Goal: Communication & Community: Contribute content

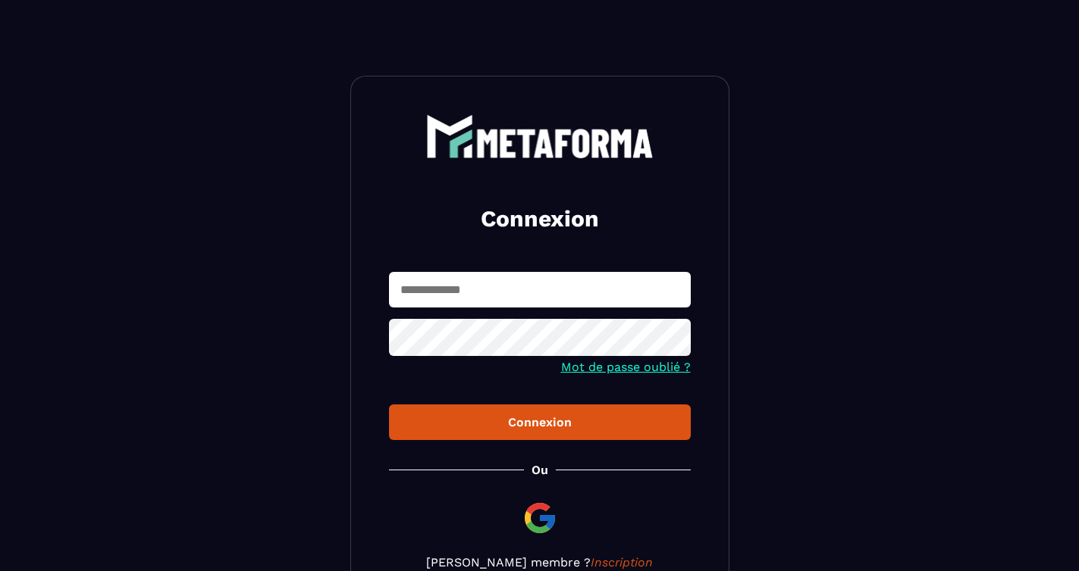
type input "**********"
click at [528, 430] on div "Connexion" at bounding box center [539, 422] width 277 height 14
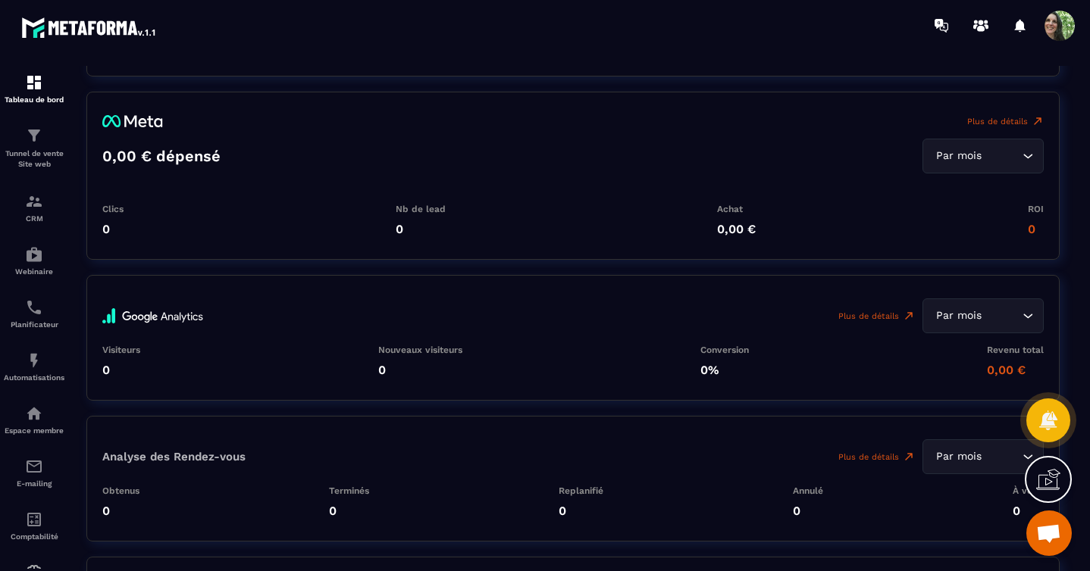
scroll to position [3467, 0]
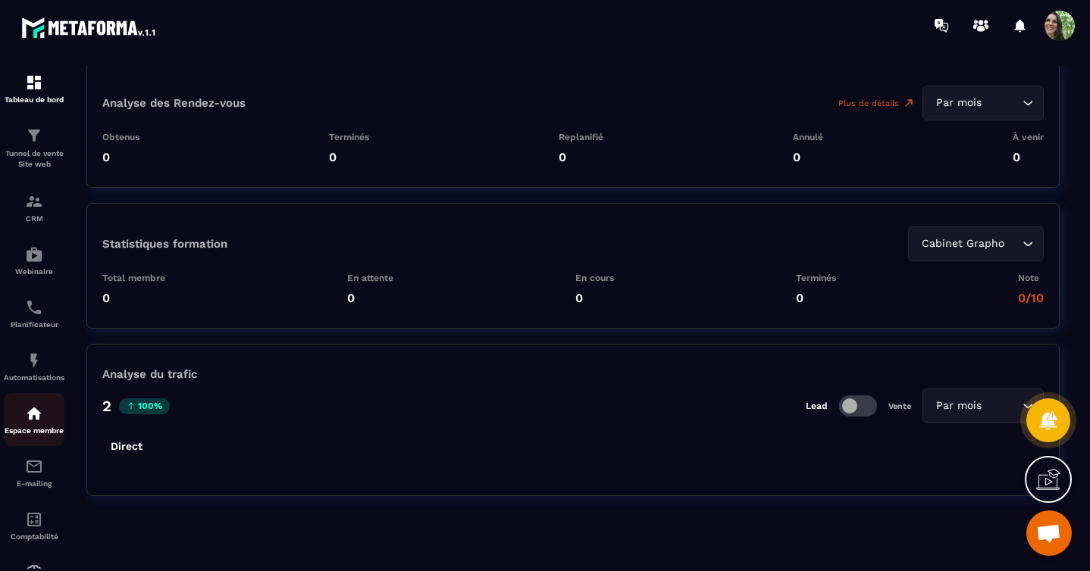
click at [43, 420] on div "Espace membre" at bounding box center [34, 420] width 61 height 30
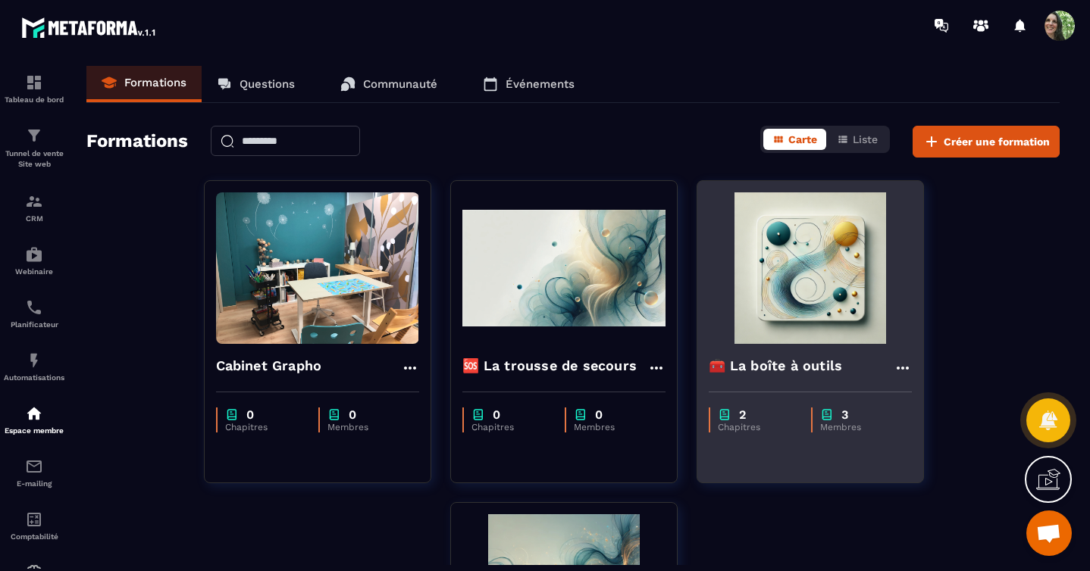
scroll to position [3, 0]
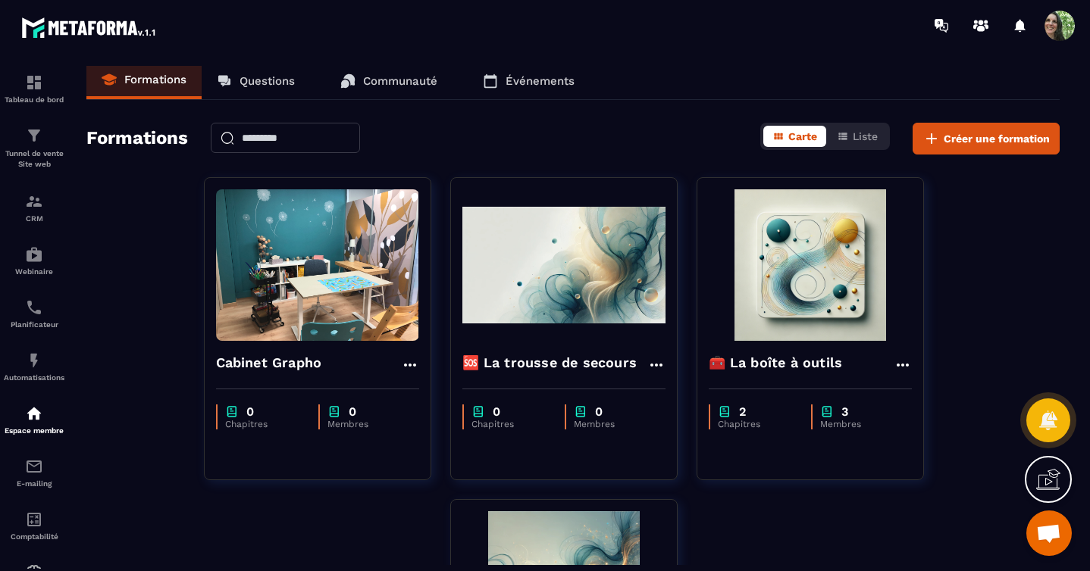
click at [525, 74] on p "Événements" at bounding box center [540, 81] width 69 height 14
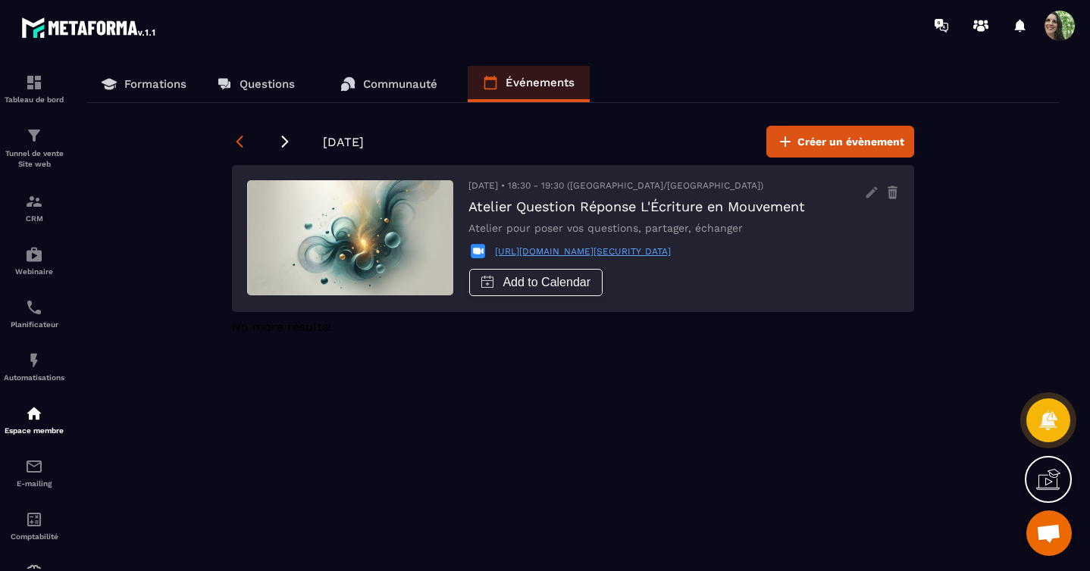
click at [237, 142] on icon at bounding box center [239, 142] width 7 height 12
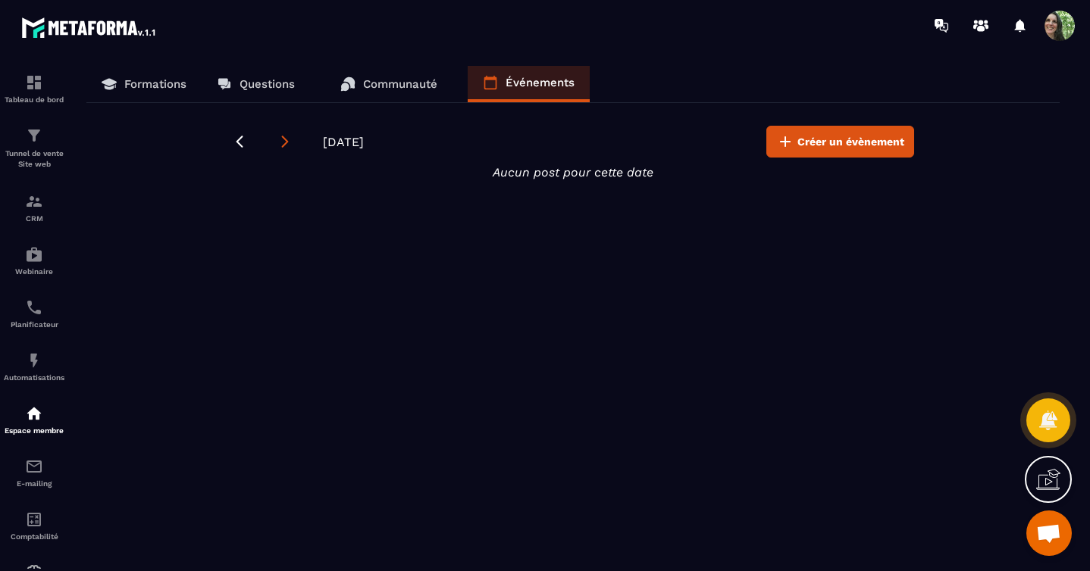
click at [286, 145] on icon at bounding box center [284, 141] width 15 height 15
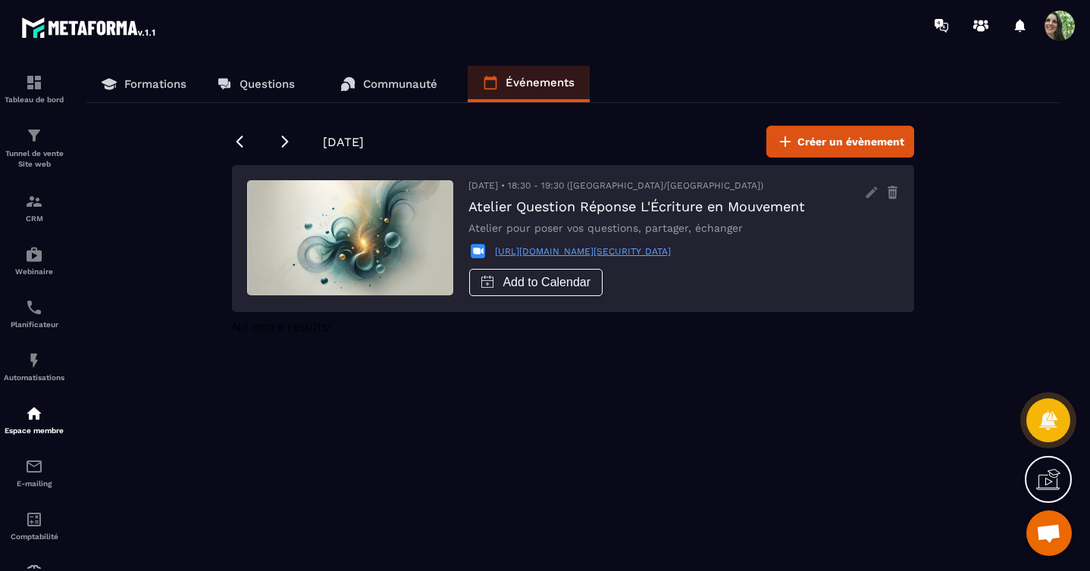
click at [543, 86] on p "Événements" at bounding box center [540, 83] width 69 height 14
click at [393, 86] on p "Communauté" at bounding box center [400, 84] width 74 height 14
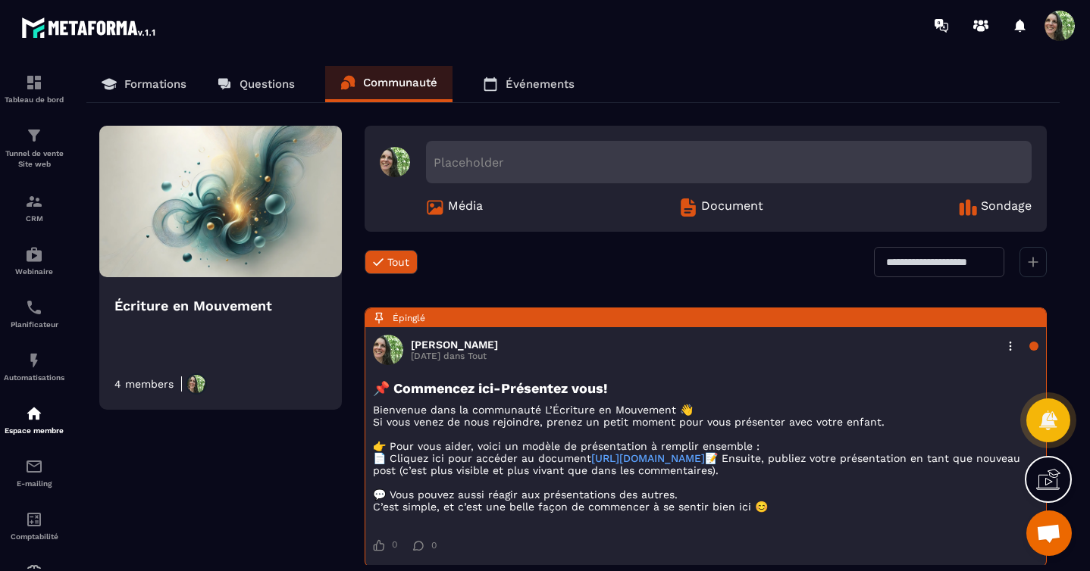
click at [241, 86] on p "Questions" at bounding box center [267, 84] width 55 height 14
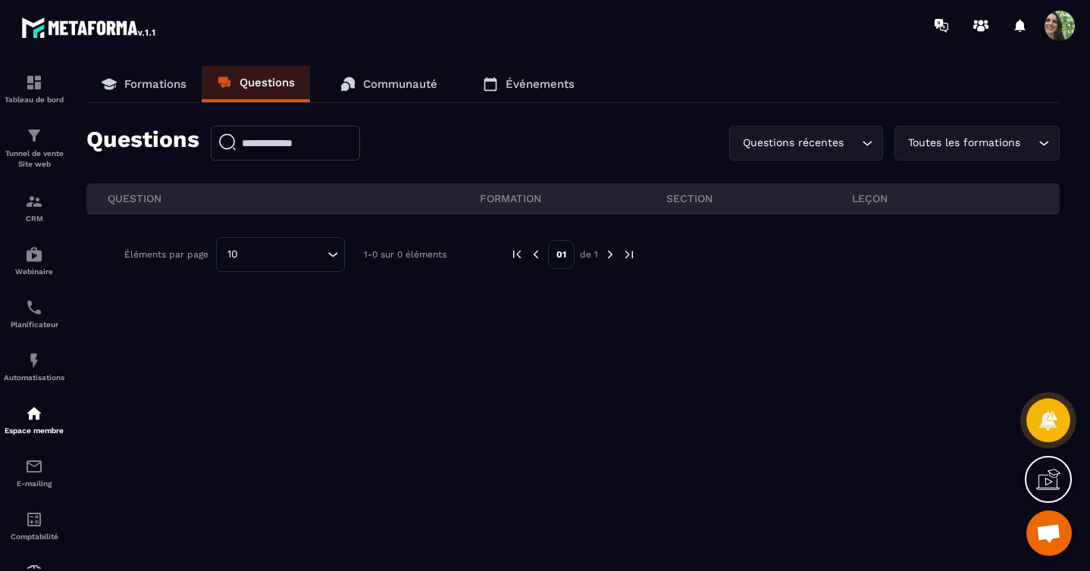
click at [164, 86] on p "Formations" at bounding box center [155, 84] width 62 height 14
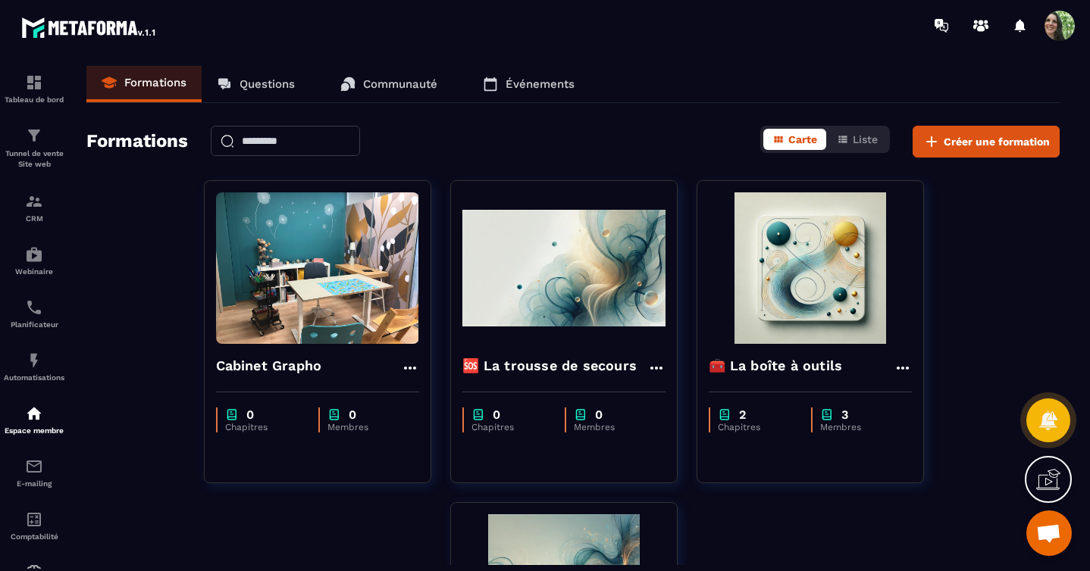
click at [368, 84] on p "Communauté" at bounding box center [400, 84] width 74 height 14
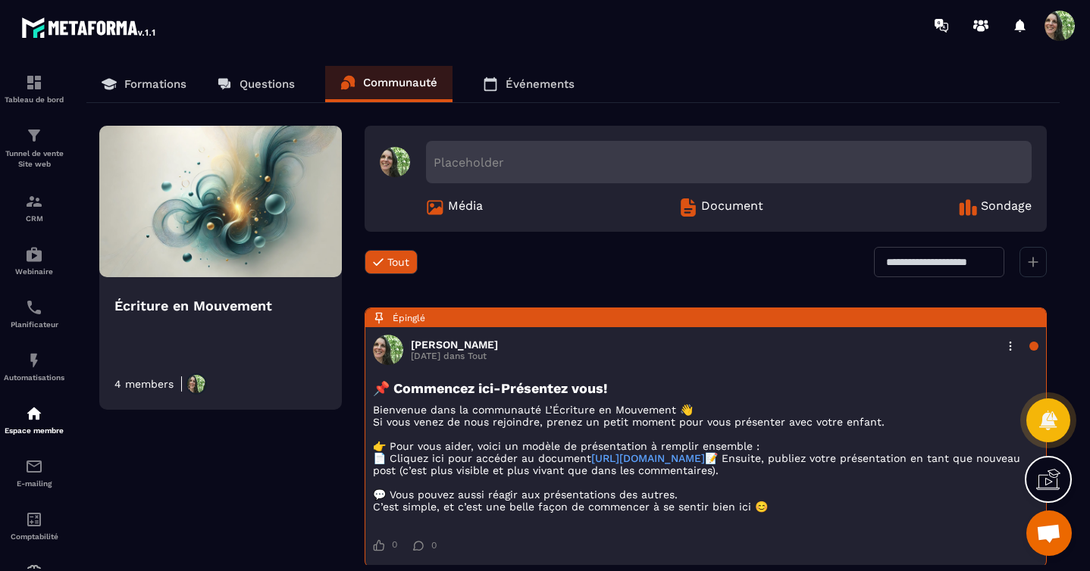
click at [512, 162] on div "Placeholder" at bounding box center [729, 162] width 606 height 42
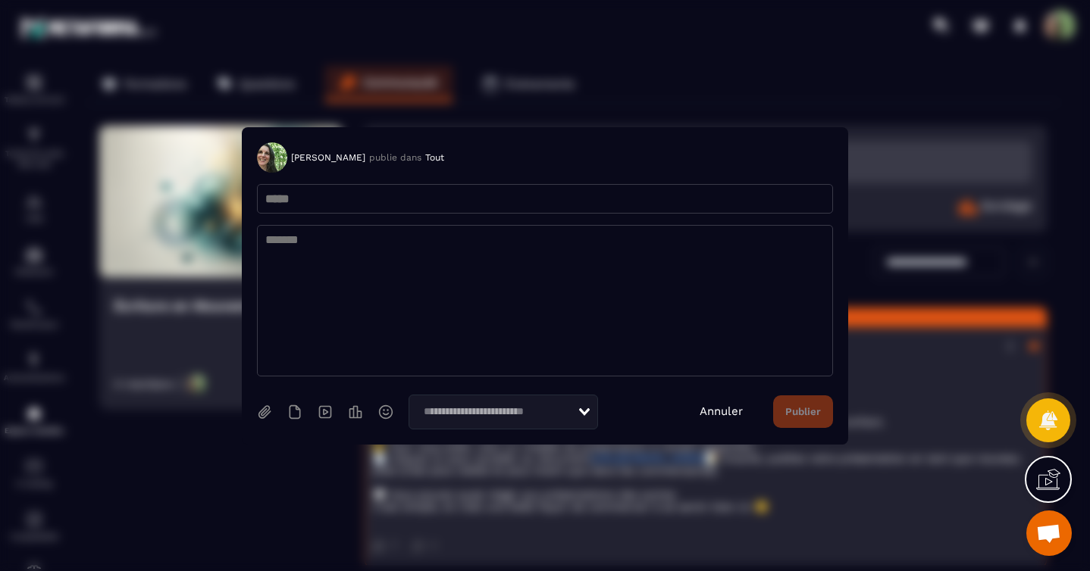
click at [312, 200] on input "Modal window" at bounding box center [545, 199] width 576 height 30
type input "**********"
click at [346, 266] on textarea "Modal window" at bounding box center [545, 301] width 576 height 152
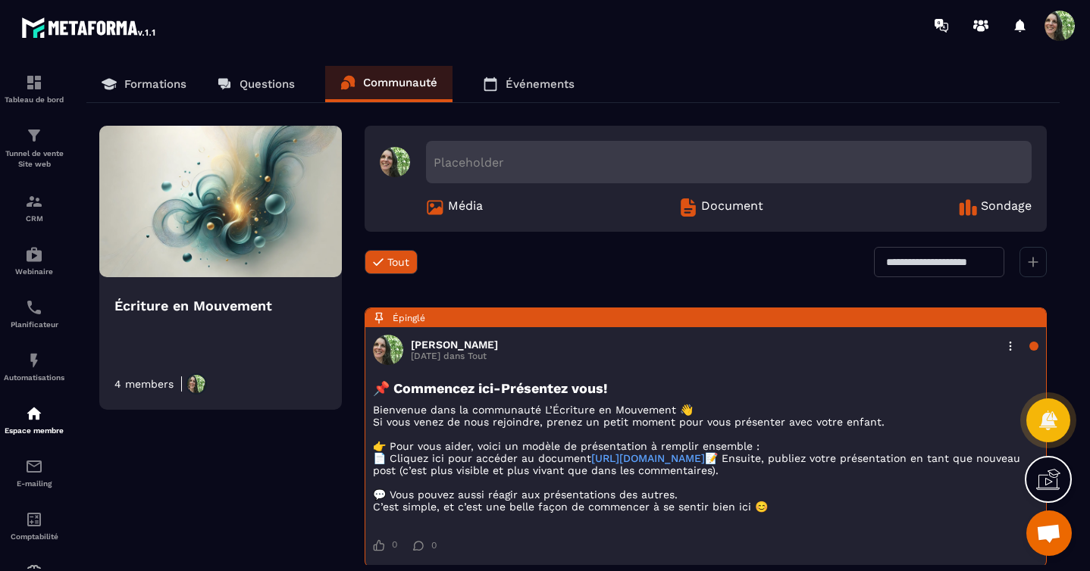
click at [264, 495] on div "Écriture en Mouvement 4 members Placeholder Média Document Sondage Tout Tout Lo…" at bounding box center [572, 502] width 973 height 753
